Goal: Find specific page/section: Find specific page/section

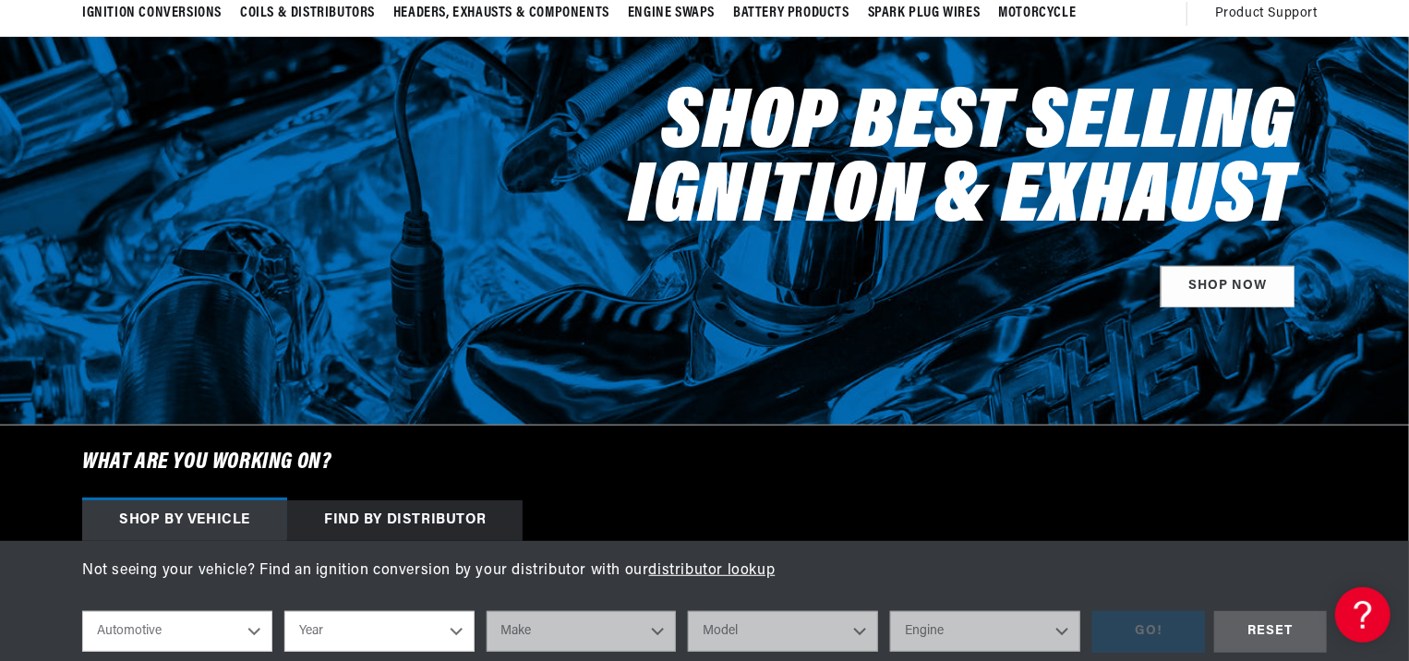
scroll to position [277, 0]
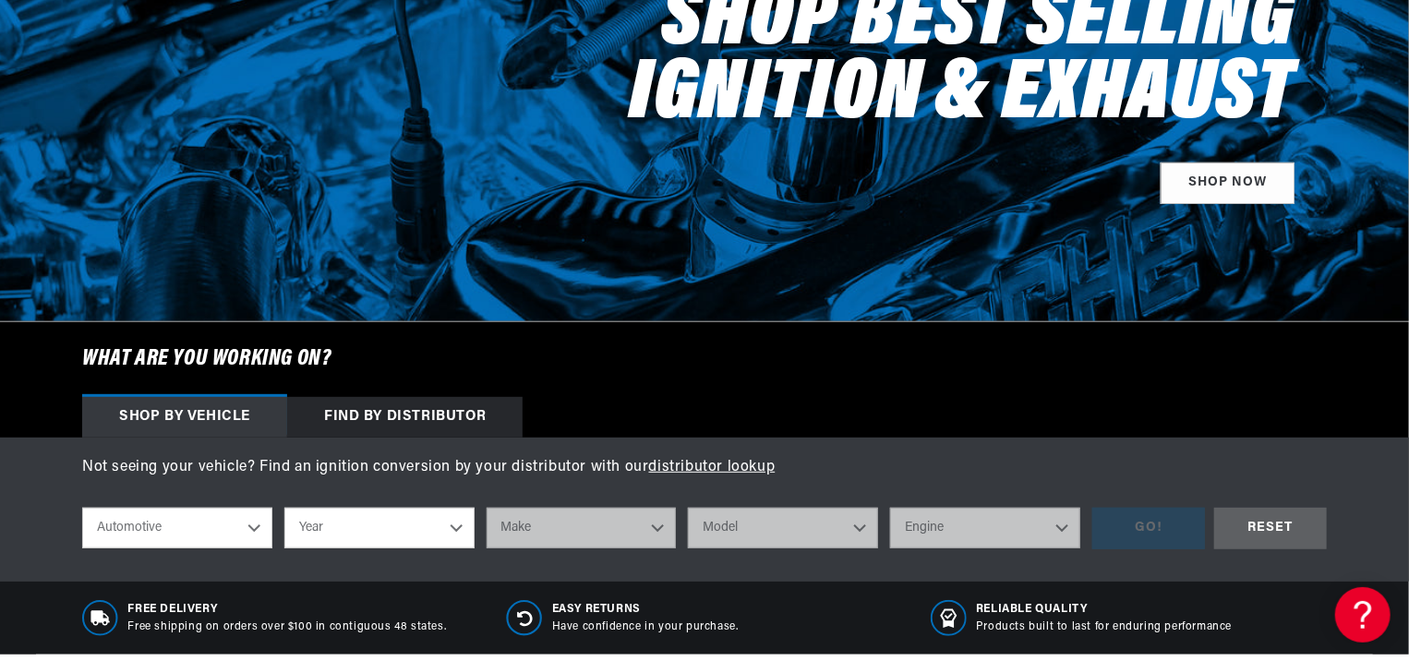
click at [356, 520] on select "Year [DATE] 2025 2024 2023 2022 2021 2020 2019 2018 2017 2016 2015 2014 2013 20…" at bounding box center [379, 528] width 190 height 41
select select "2024"
click at [284, 508] on select "Year [DATE] 2025 2024 2023 2022 2021 2020 2019 2018 2017 2016 2015 2014 2013 20…" at bounding box center [379, 528] width 190 height 41
select select "2024"
click at [574, 524] on select "Make Chevrolet Ford" at bounding box center [581, 528] width 190 height 41
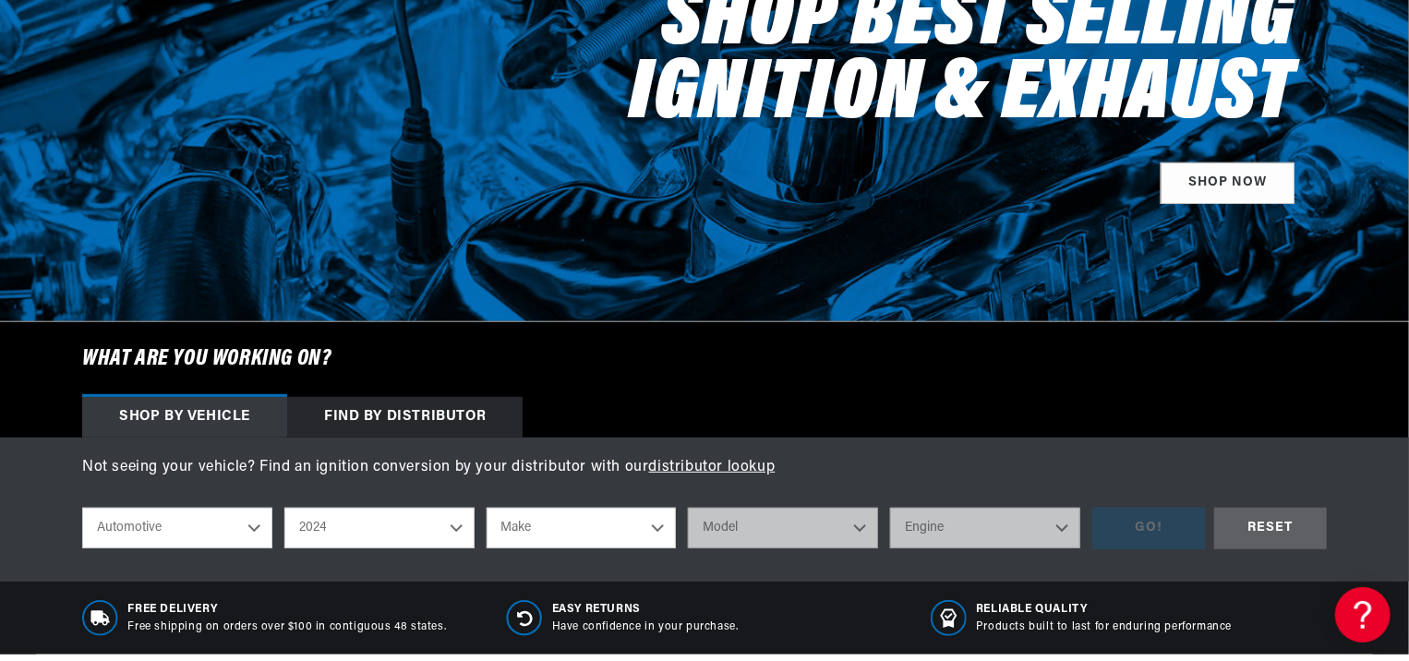
select select "Ford"
click at [486, 508] on select "Make Chevrolet Ford" at bounding box center [581, 528] width 190 height 41
select select "Ford"
click at [737, 517] on select "Model E-350 Super Duty E-450 Super Duty F-250 Super Duty F-350 Super Duty F-600…" at bounding box center [783, 528] width 190 height 41
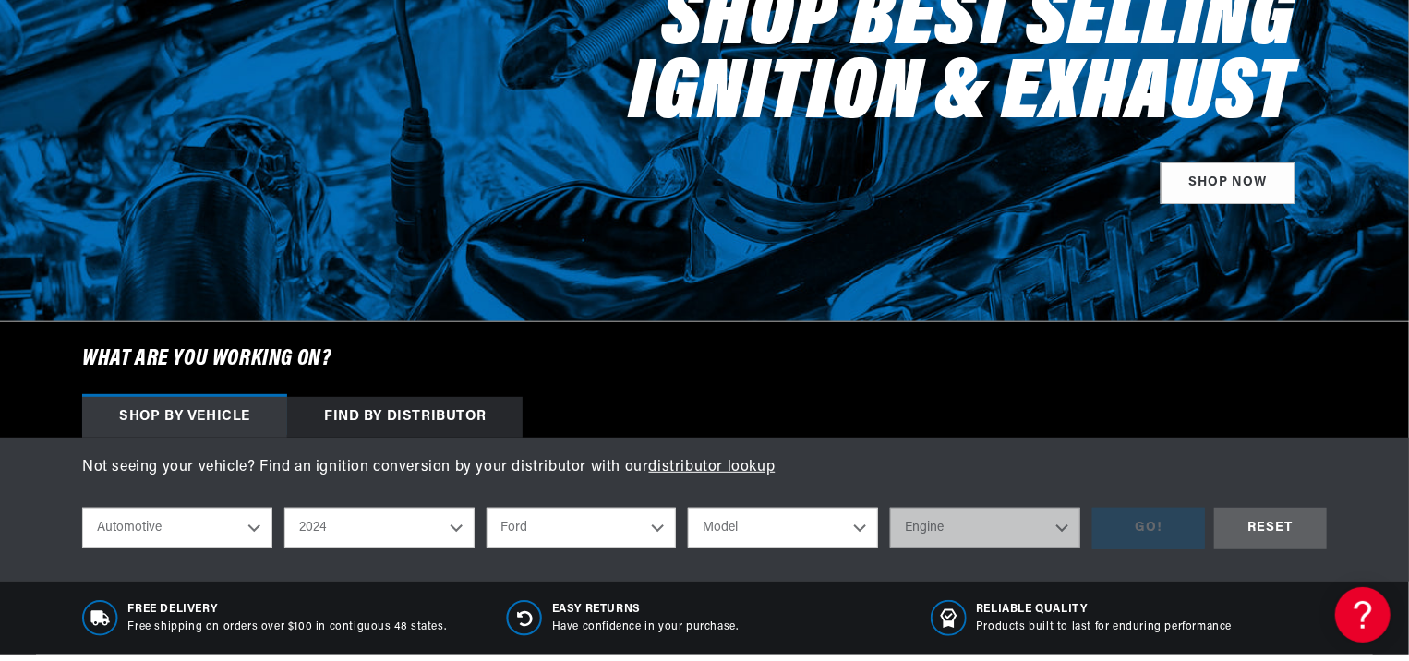
click at [979, 469] on p "Not seeing your vehicle? Find an ignition conversion by your distributor with o…" at bounding box center [704, 468] width 1244 height 24
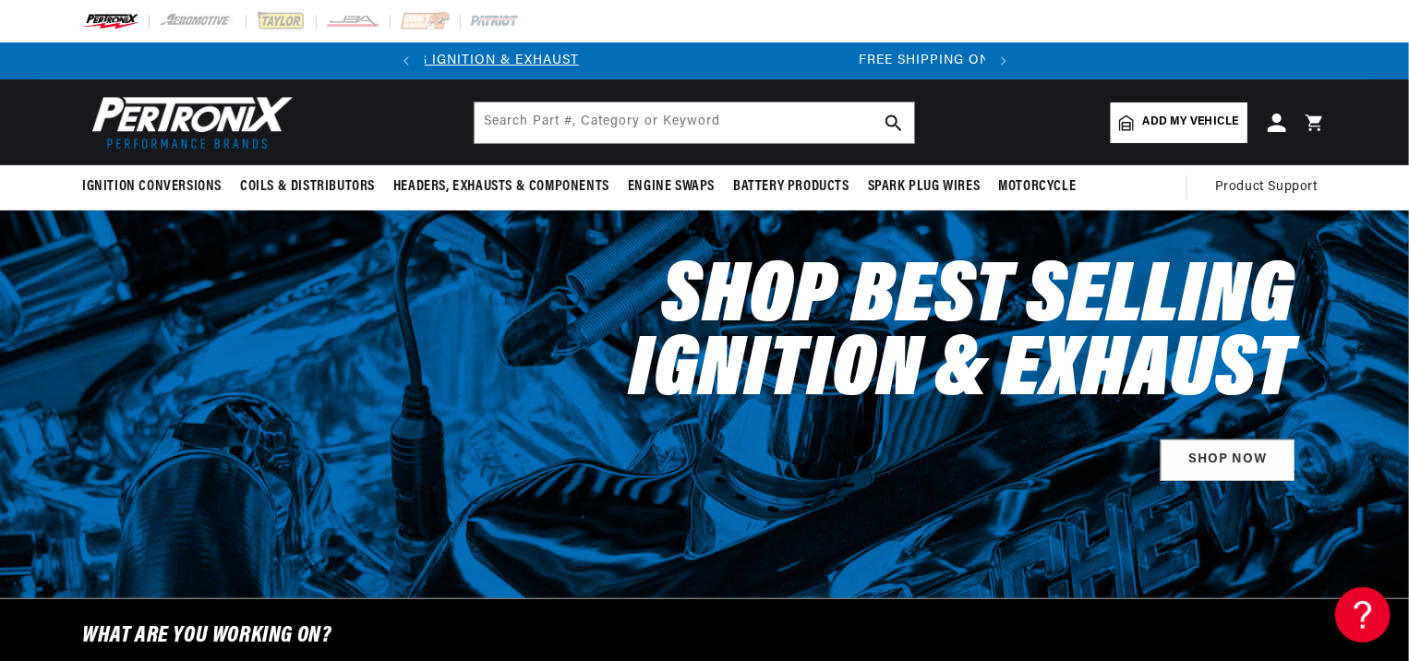
scroll to position [0, 65]
